Goal: Task Accomplishment & Management: Manage account settings

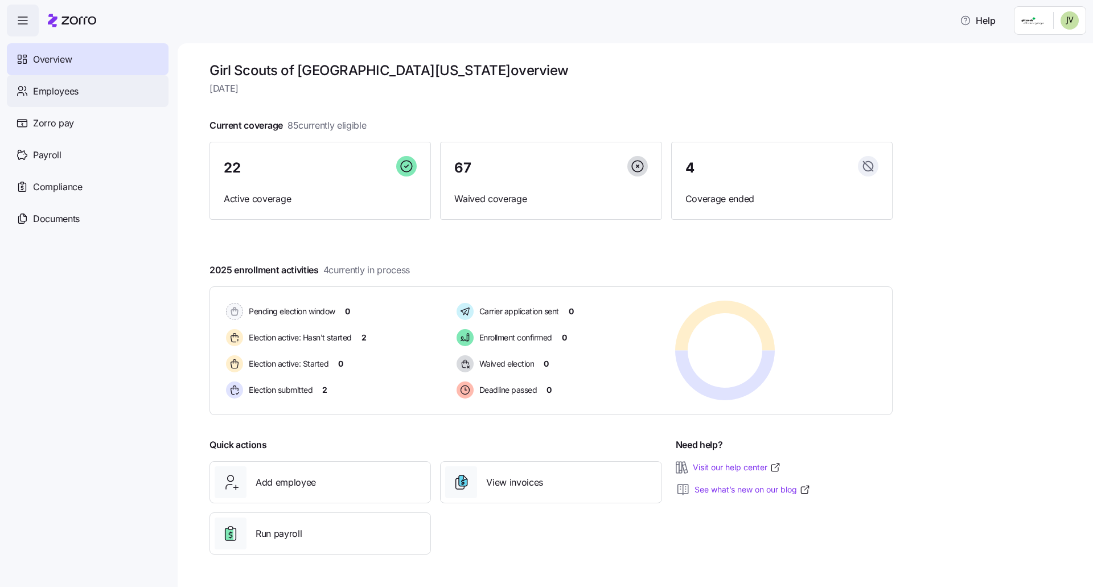
click at [51, 93] on span "Employees" at bounding box center [56, 91] width 46 height 14
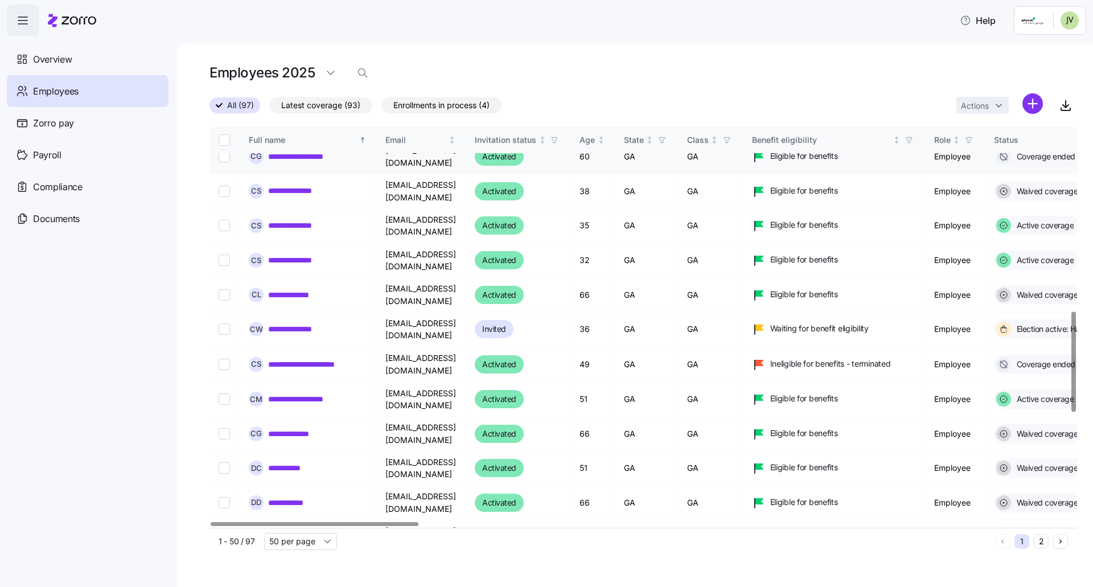
scroll to position [456, 0]
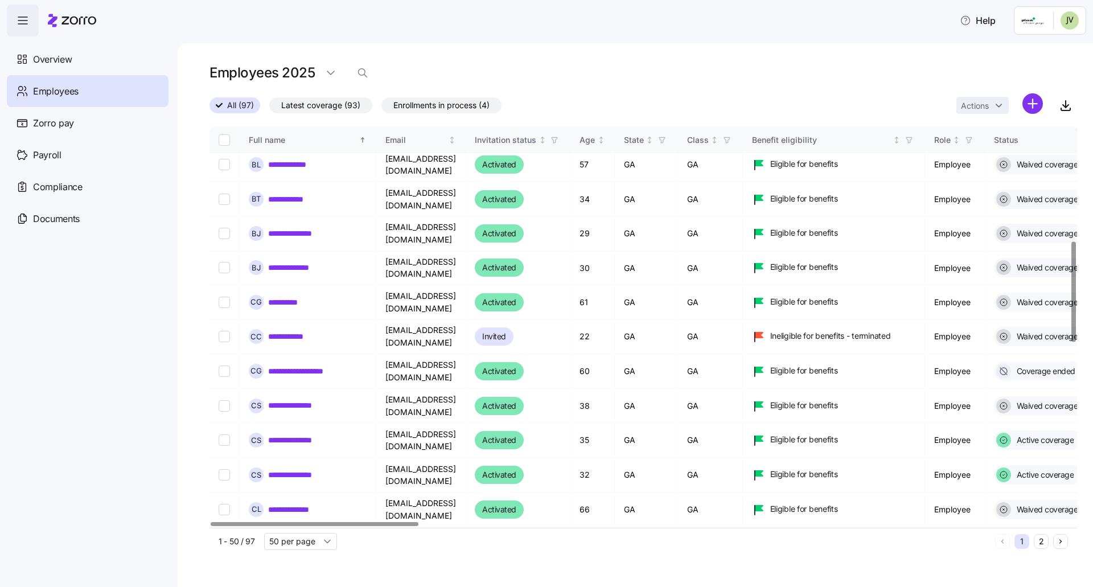
click at [269, 144] on div "Full name" at bounding box center [303, 140] width 108 height 13
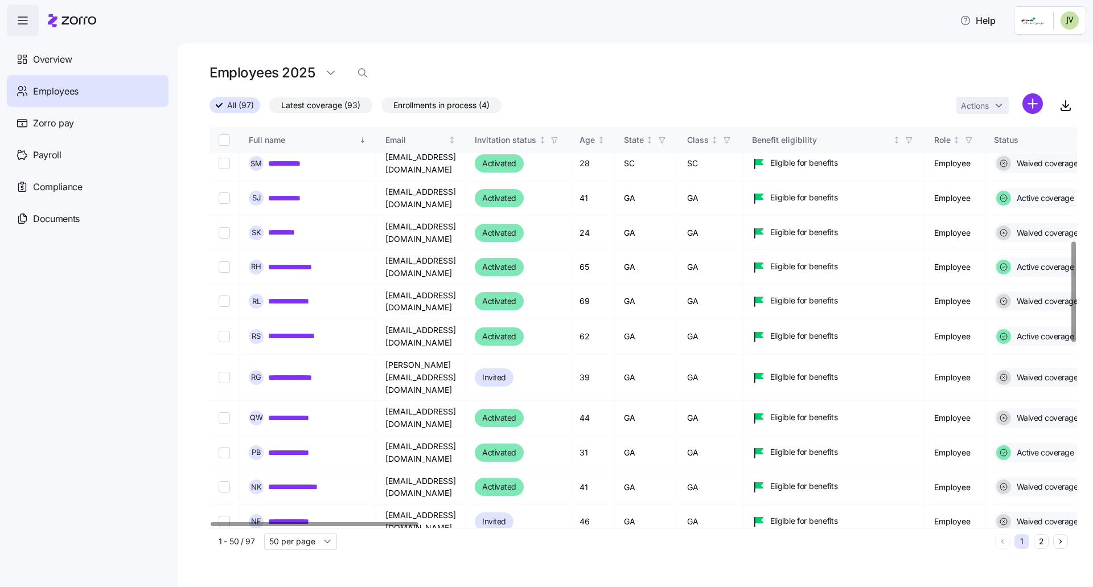
click at [269, 140] on div "Full name" at bounding box center [303, 140] width 108 height 13
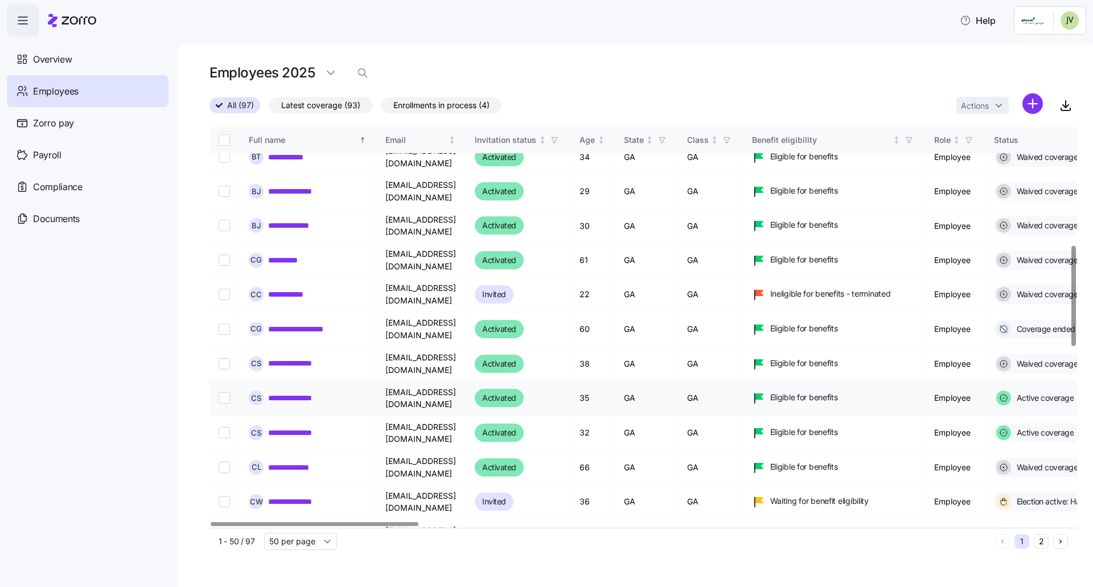
scroll to position [513, 0]
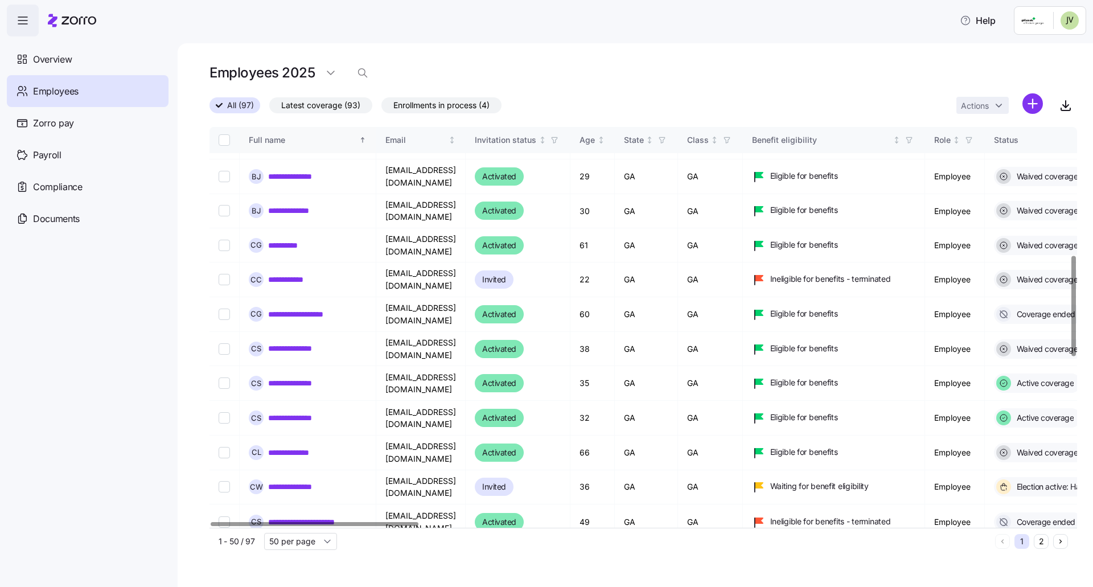
click at [271, 140] on div "Full name" at bounding box center [303, 140] width 108 height 13
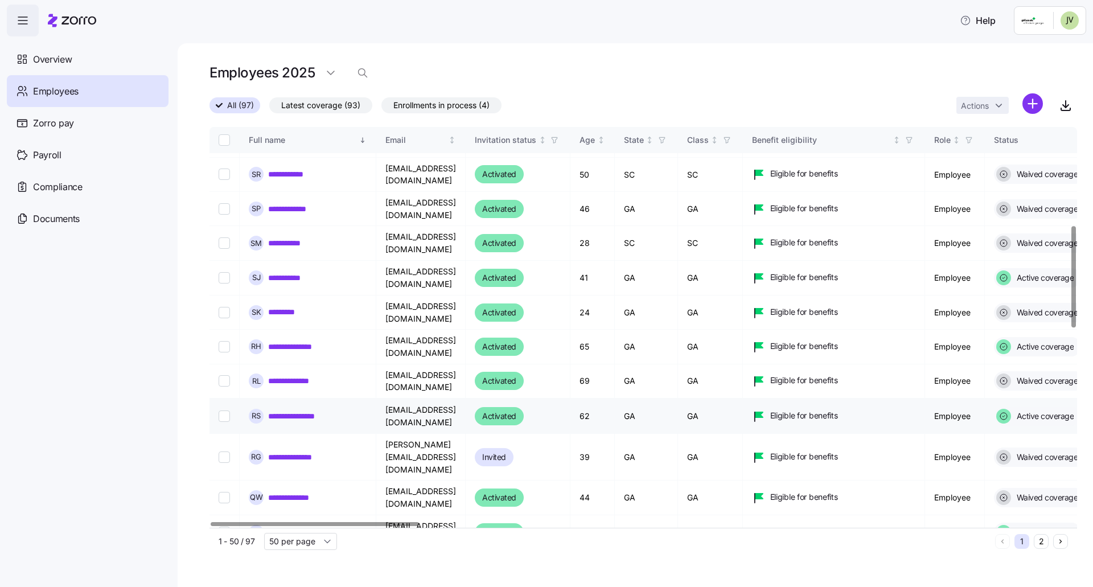
scroll to position [342, 0]
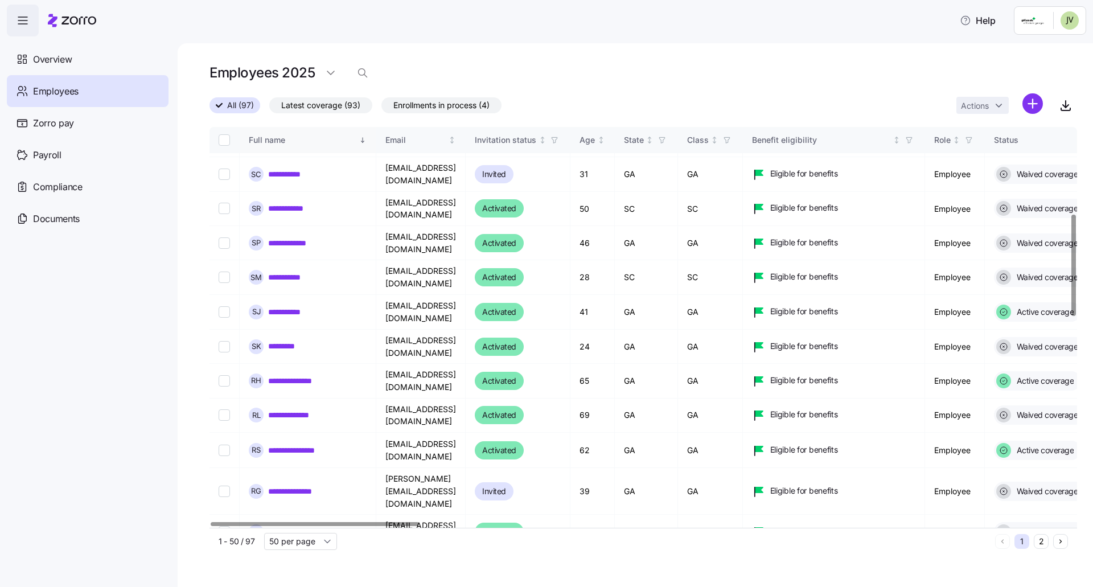
click at [281, 136] on div "Full name" at bounding box center [303, 140] width 108 height 13
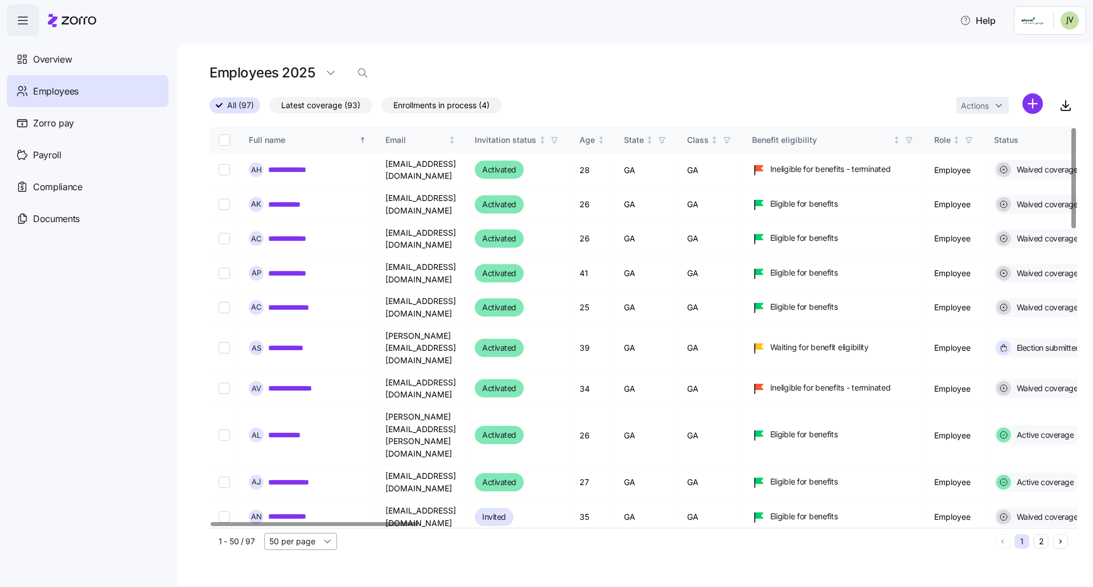
click at [327, 538] on input "50 per page" at bounding box center [300, 541] width 73 height 17
click at [310, 515] on span "150 per page" at bounding box center [298, 515] width 50 height 13
type input "150 per page"
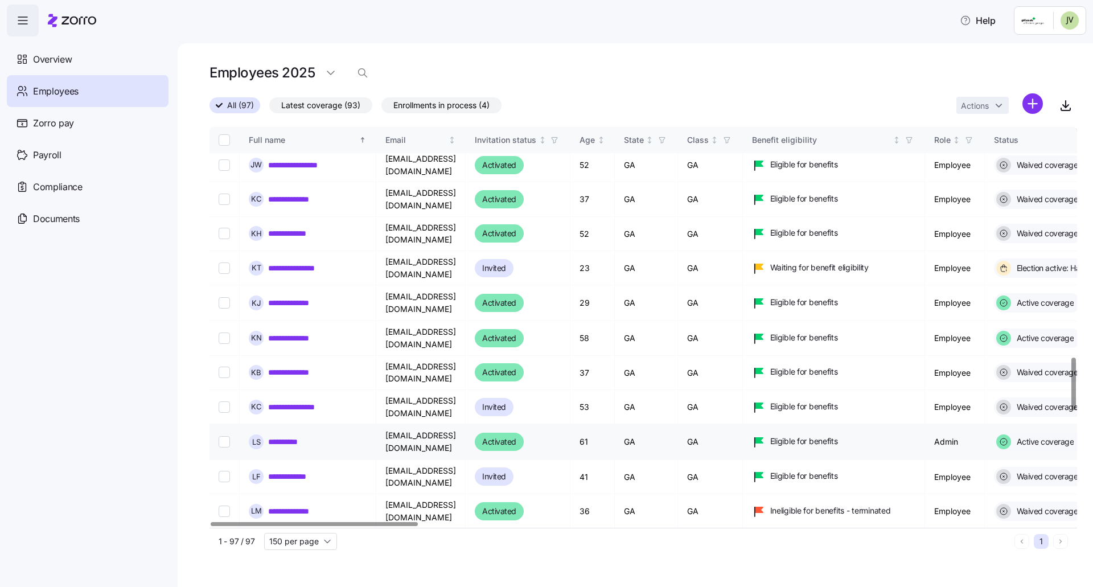
scroll to position [1750, 0]
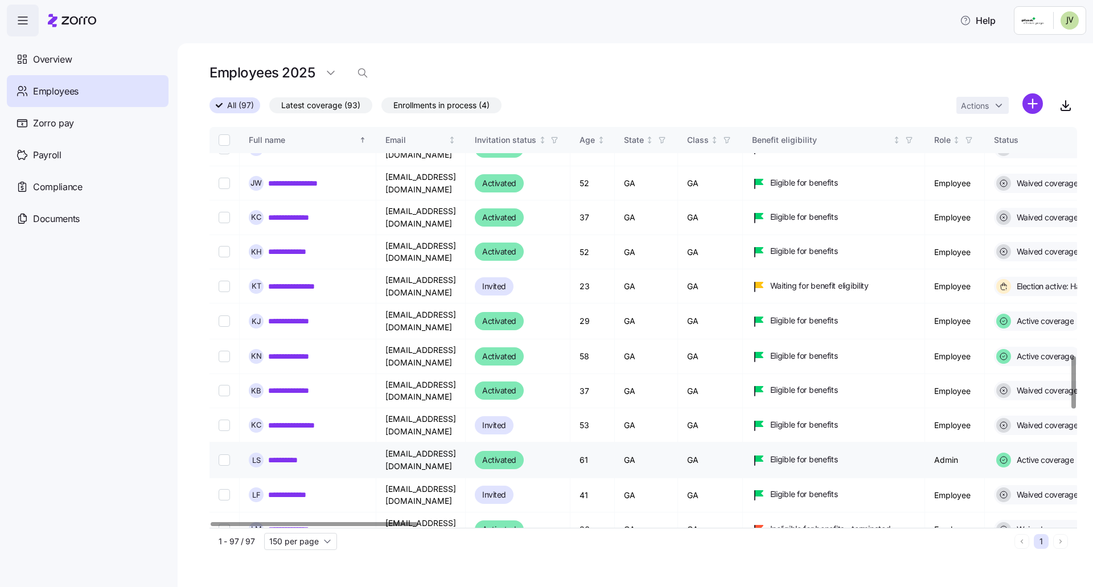
click at [306, 454] on link "**********" at bounding box center [291, 459] width 47 height 11
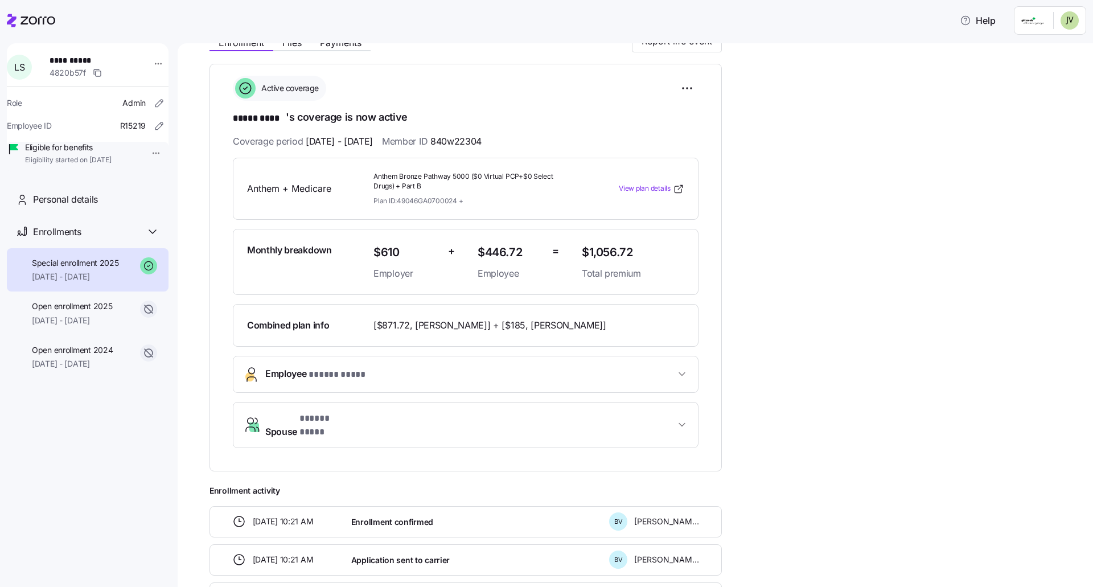
scroll to position [171, 0]
